Goal: Navigation & Orientation: Find specific page/section

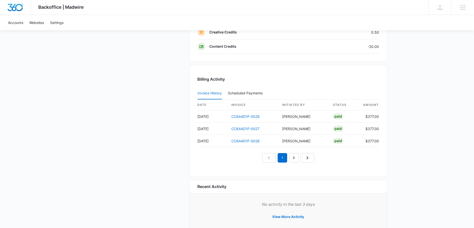
scroll to position [500, 0]
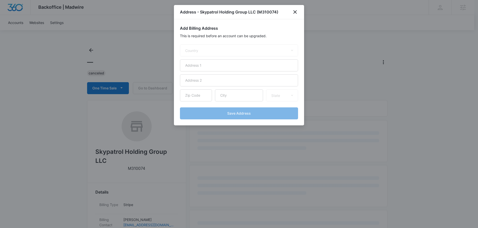
select select "US"
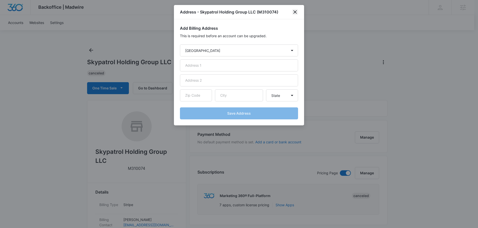
click at [295, 14] on icon "close" at bounding box center [295, 12] width 6 height 6
